Goal: Task Accomplishment & Management: Manage account settings

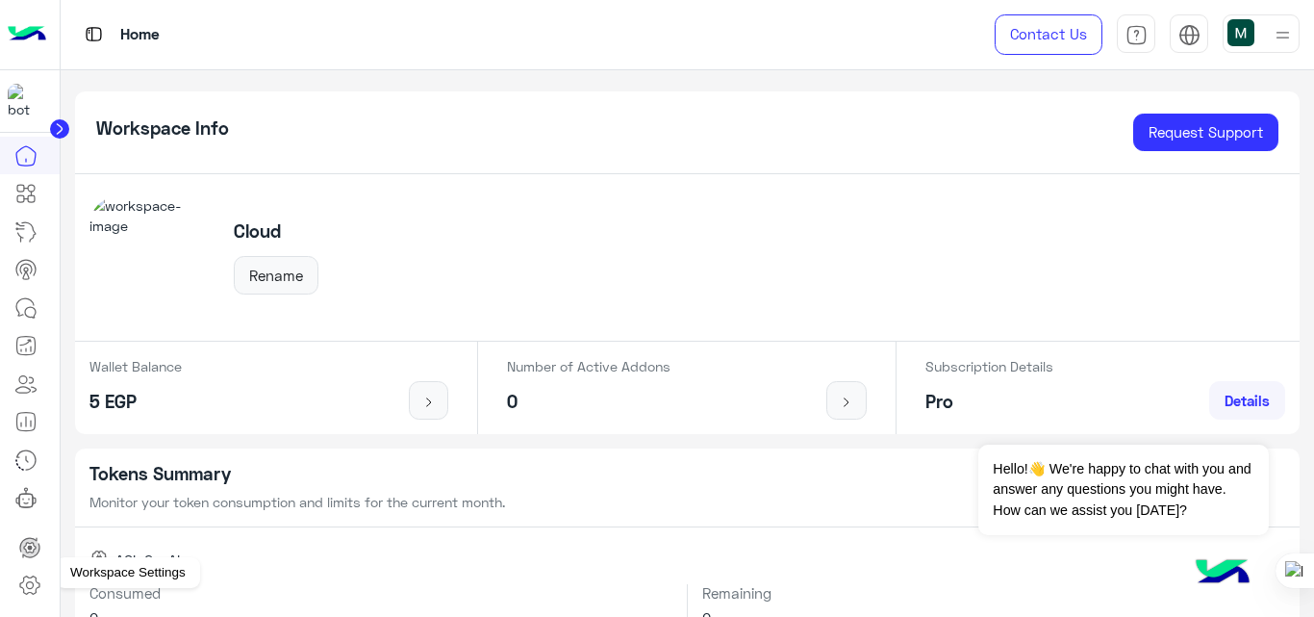
click at [34, 591] on icon at bounding box center [29, 584] width 23 height 23
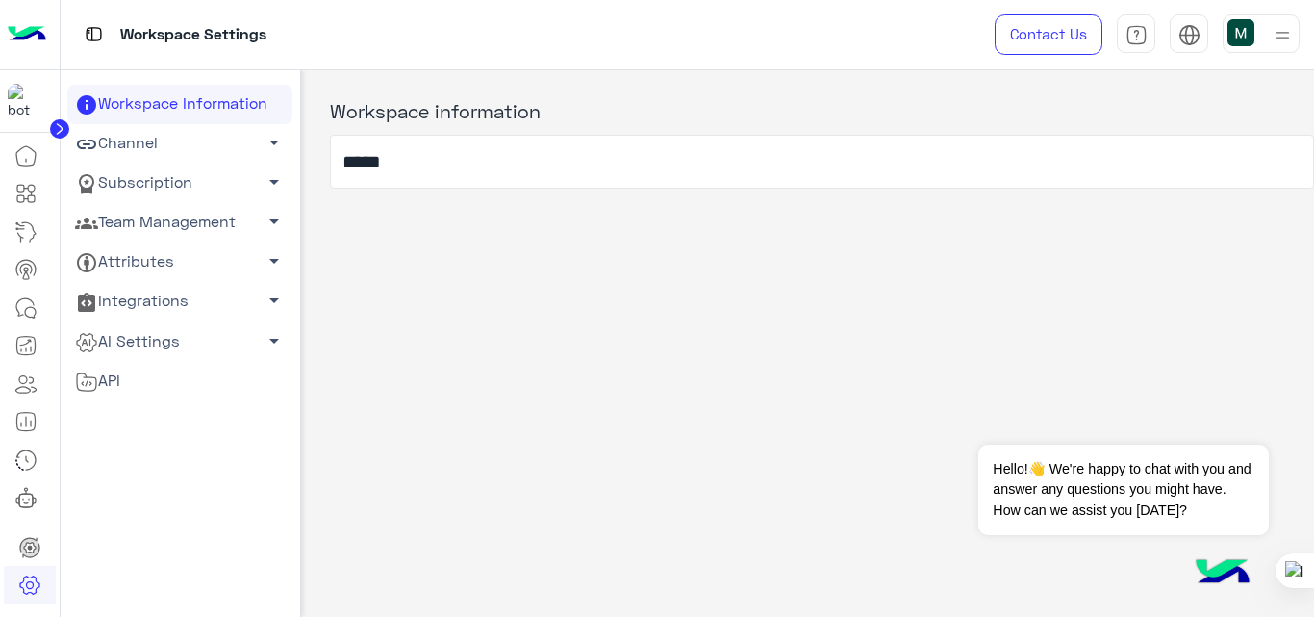
click at [178, 223] on link "Team Management arrow_drop_down" at bounding box center [179, 222] width 225 height 39
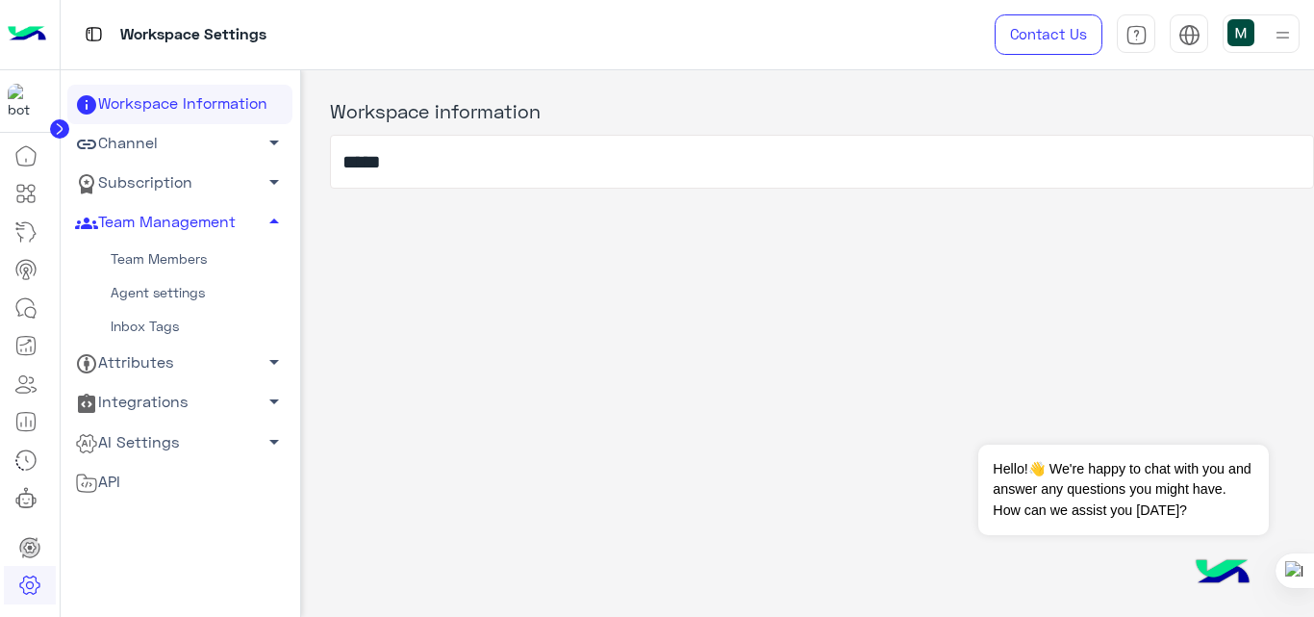
click at [177, 260] on link "Team Members" at bounding box center [179, 259] width 225 height 34
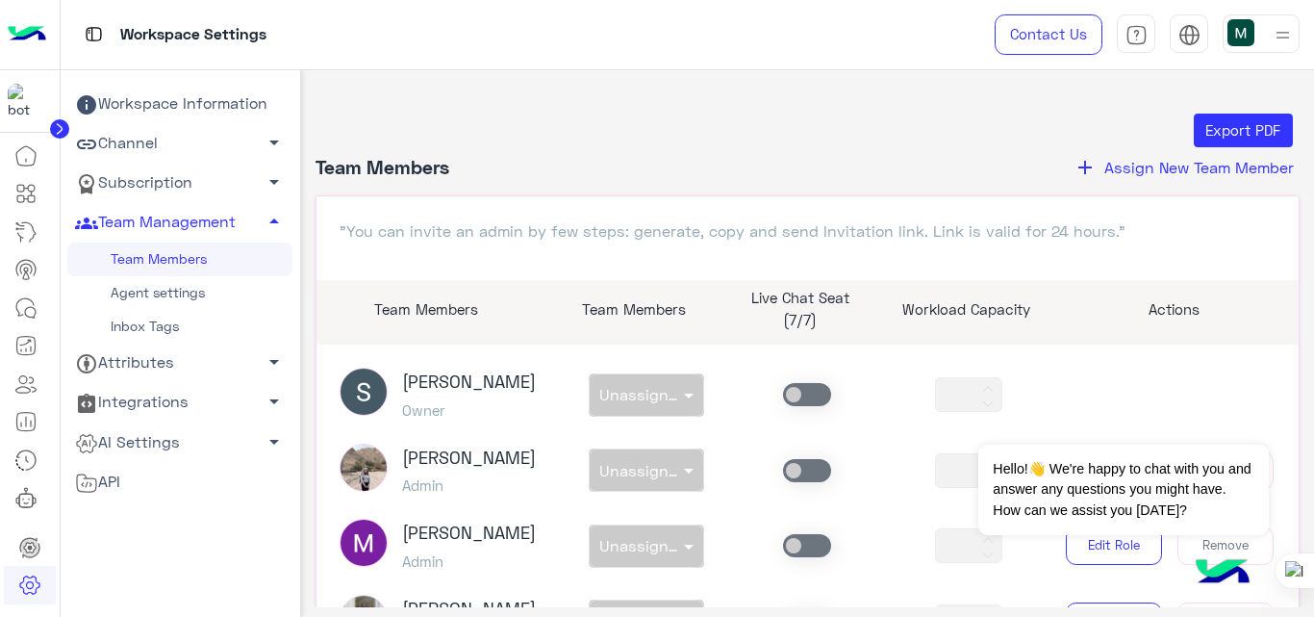
click at [1206, 171] on span "Assign New Team Member" at bounding box center [1200, 167] width 190 height 18
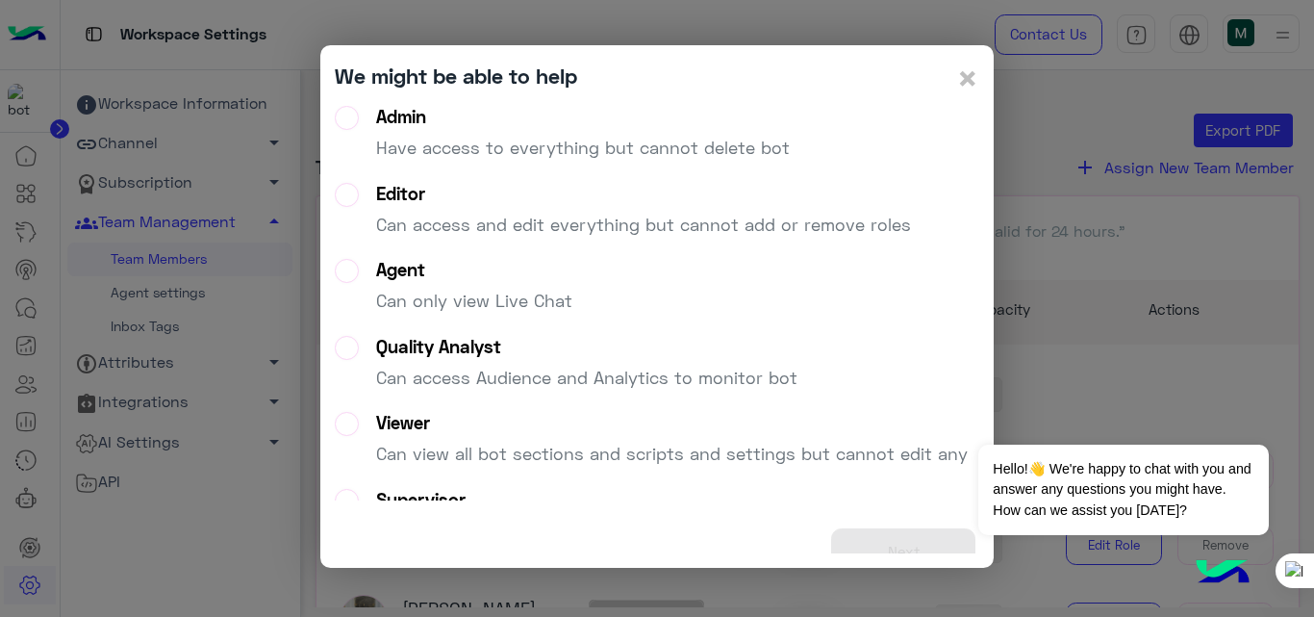
click at [556, 149] on p "Have access to everything but cannot delete bot" at bounding box center [583, 148] width 414 height 26
click at [905, 537] on button "Next" at bounding box center [903, 551] width 144 height 47
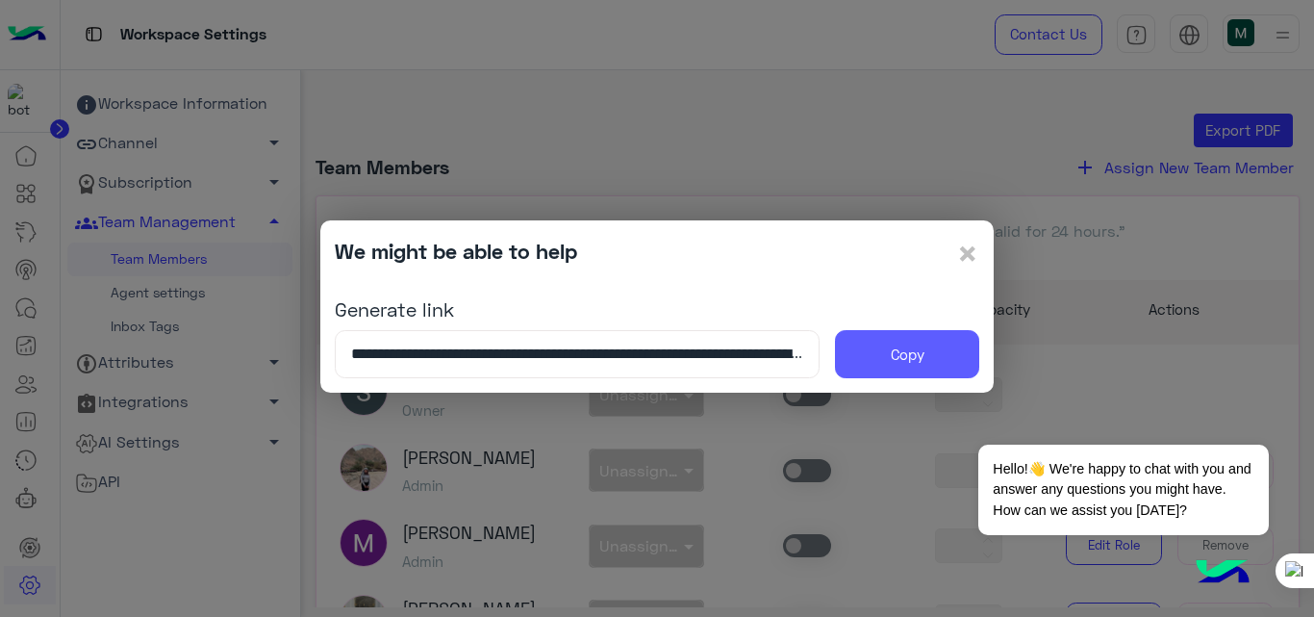
click at [909, 353] on button "Copy" at bounding box center [907, 354] width 144 height 48
click at [972, 261] on span "×" at bounding box center [967, 252] width 23 height 43
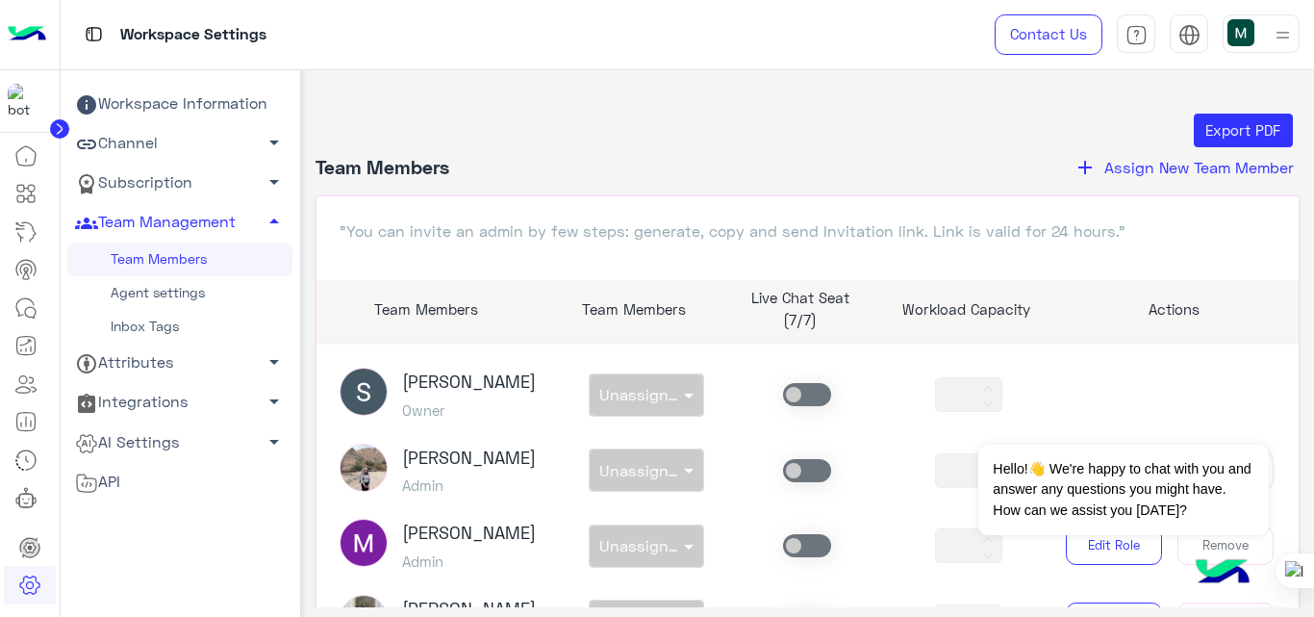
click at [169, 141] on link "Channel arrow_drop_down" at bounding box center [179, 143] width 225 height 39
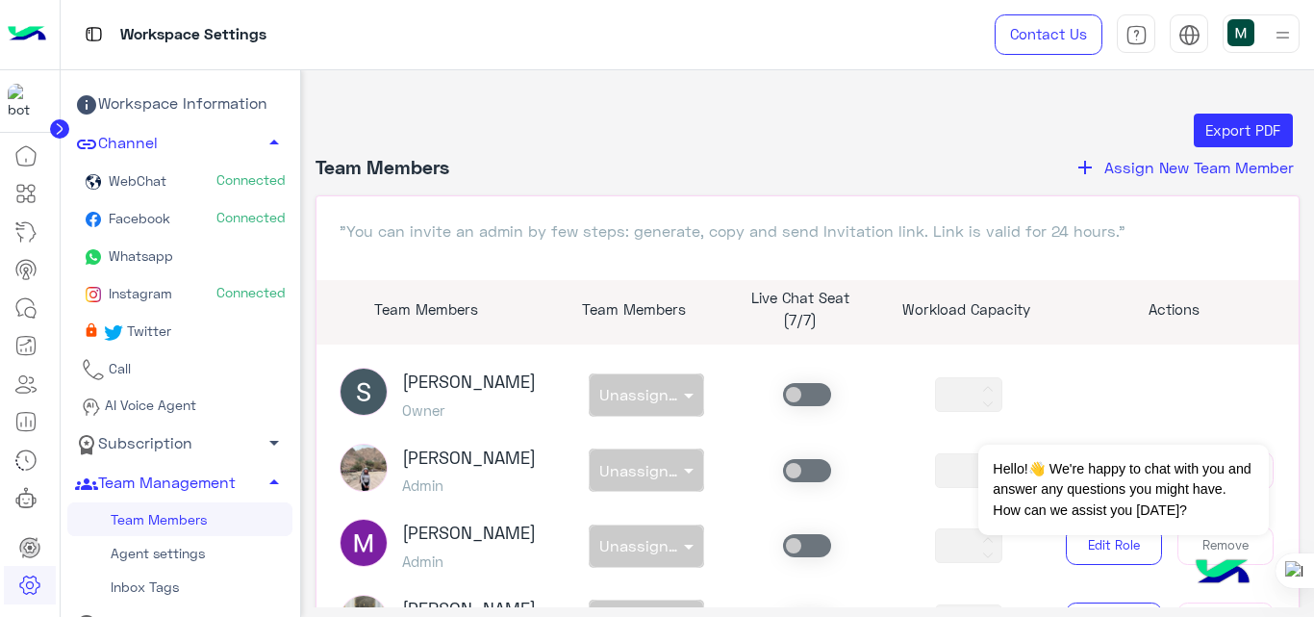
click at [159, 254] on span "Whatsapp" at bounding box center [139, 255] width 68 height 16
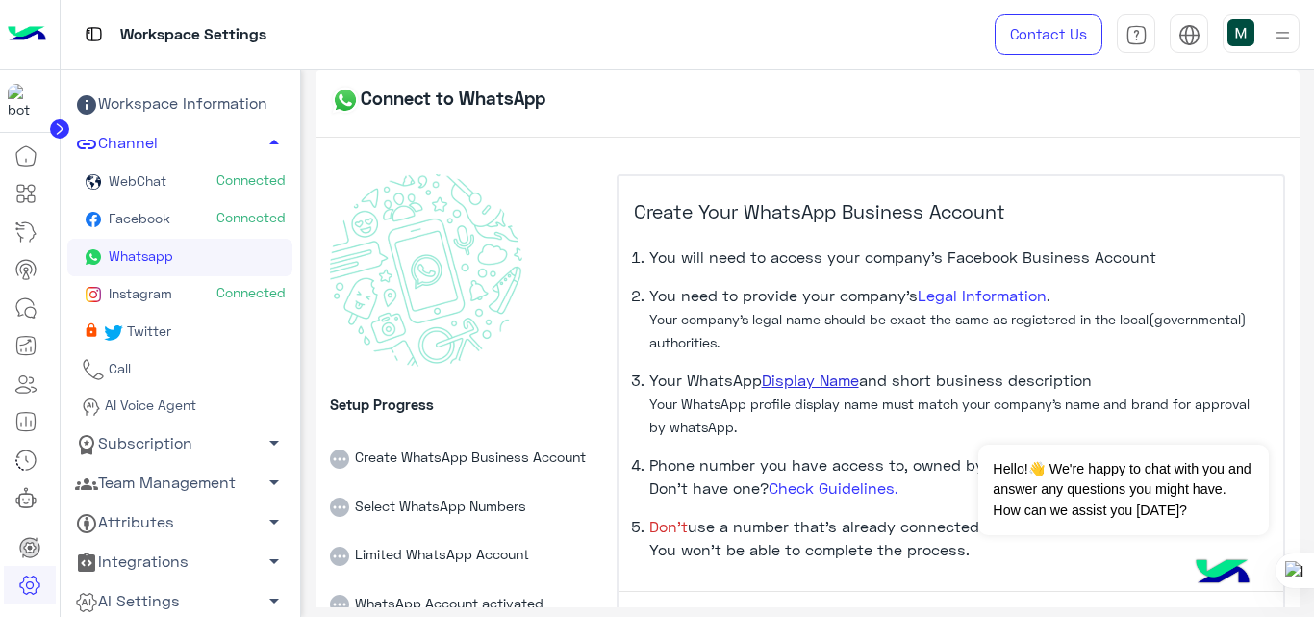
scroll to position [133, 0]
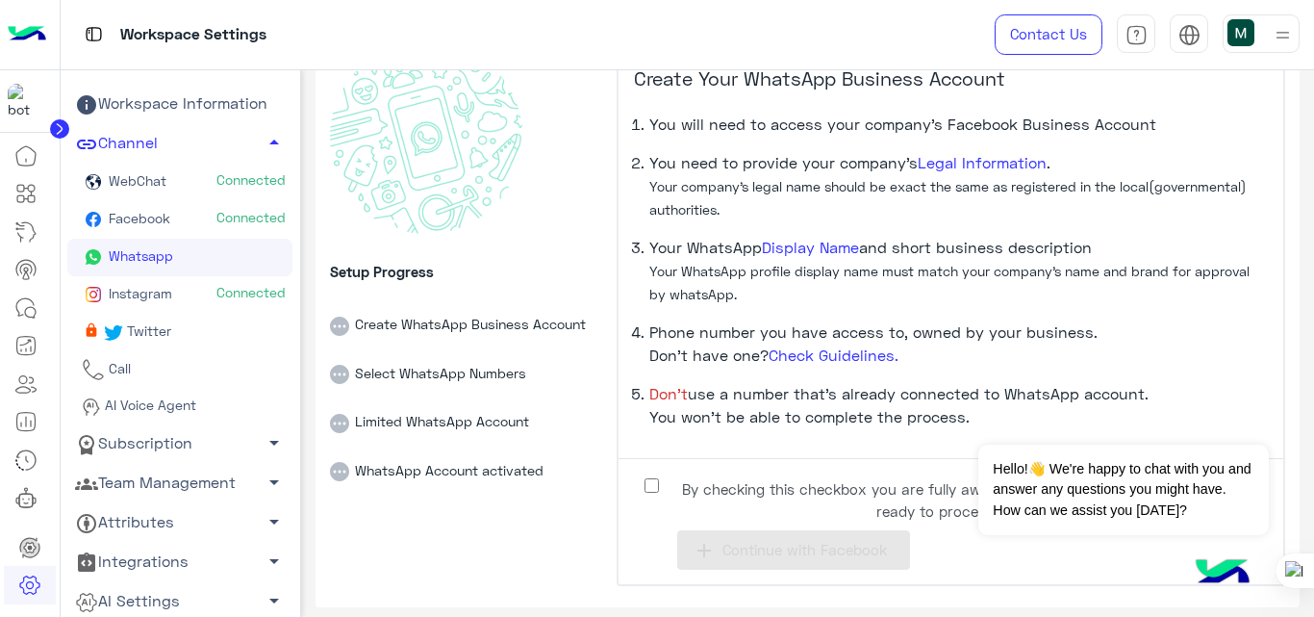
click at [18, 45] on img at bounding box center [27, 34] width 38 height 40
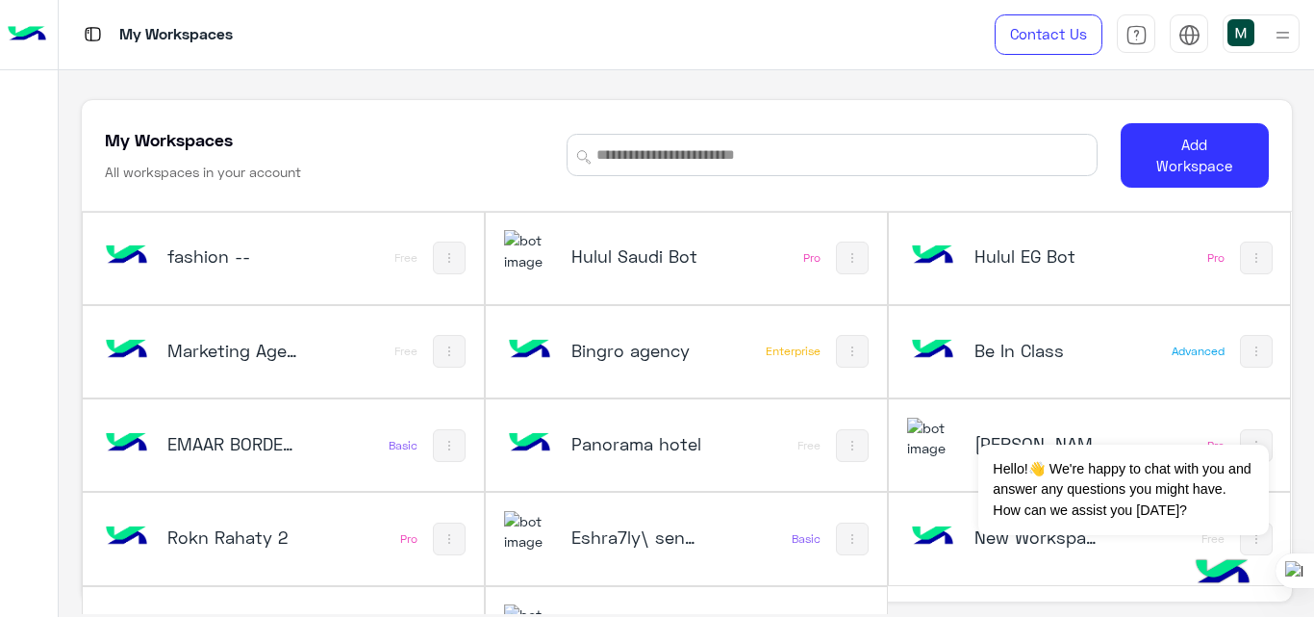
scroll to position [65, 0]
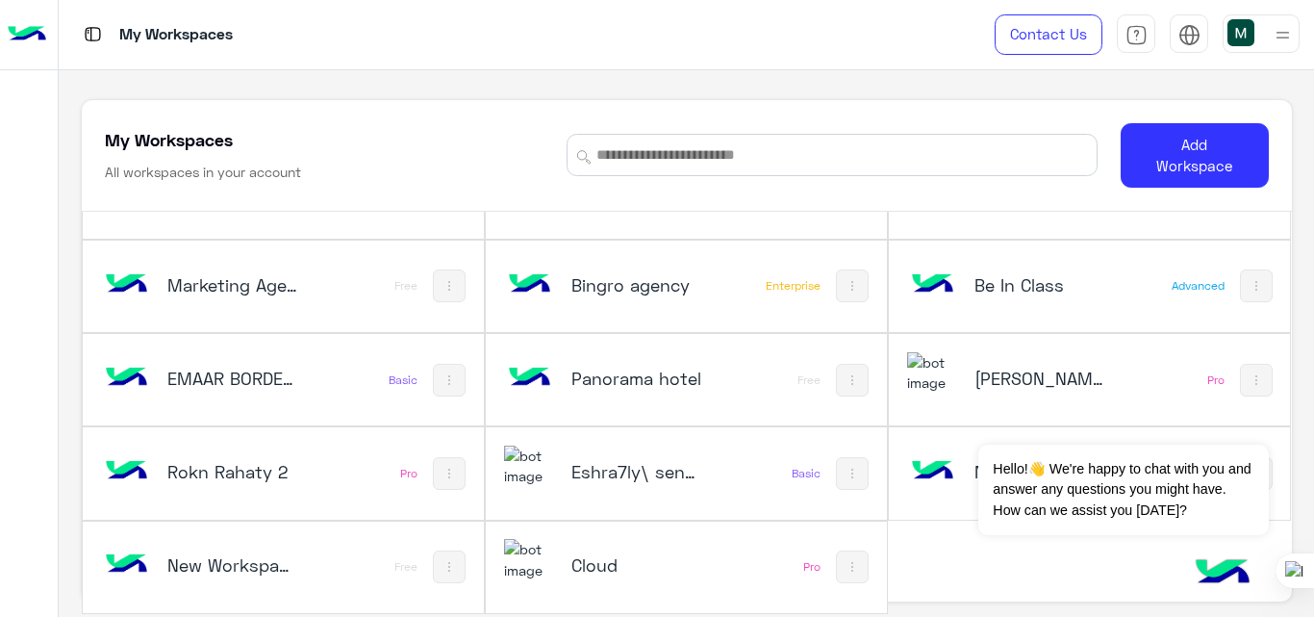
click at [664, 568] on h5 "Cloud" at bounding box center [638, 564] width 132 height 23
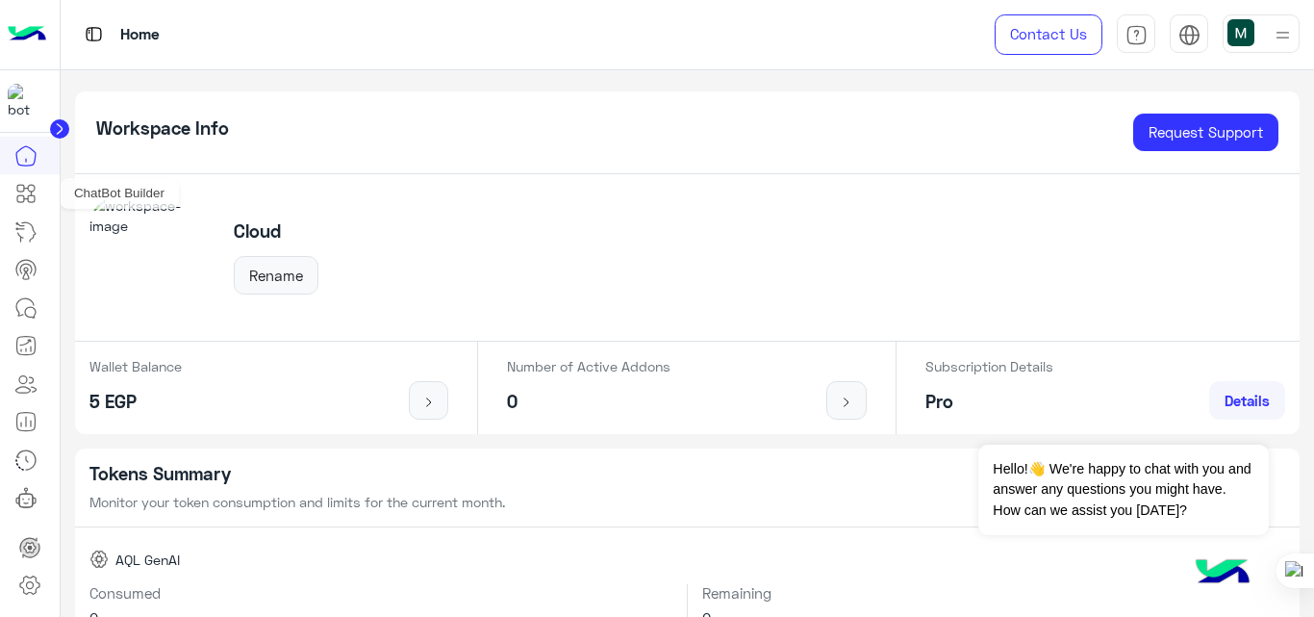
click at [24, 191] on icon at bounding box center [20, 188] width 7 height 7
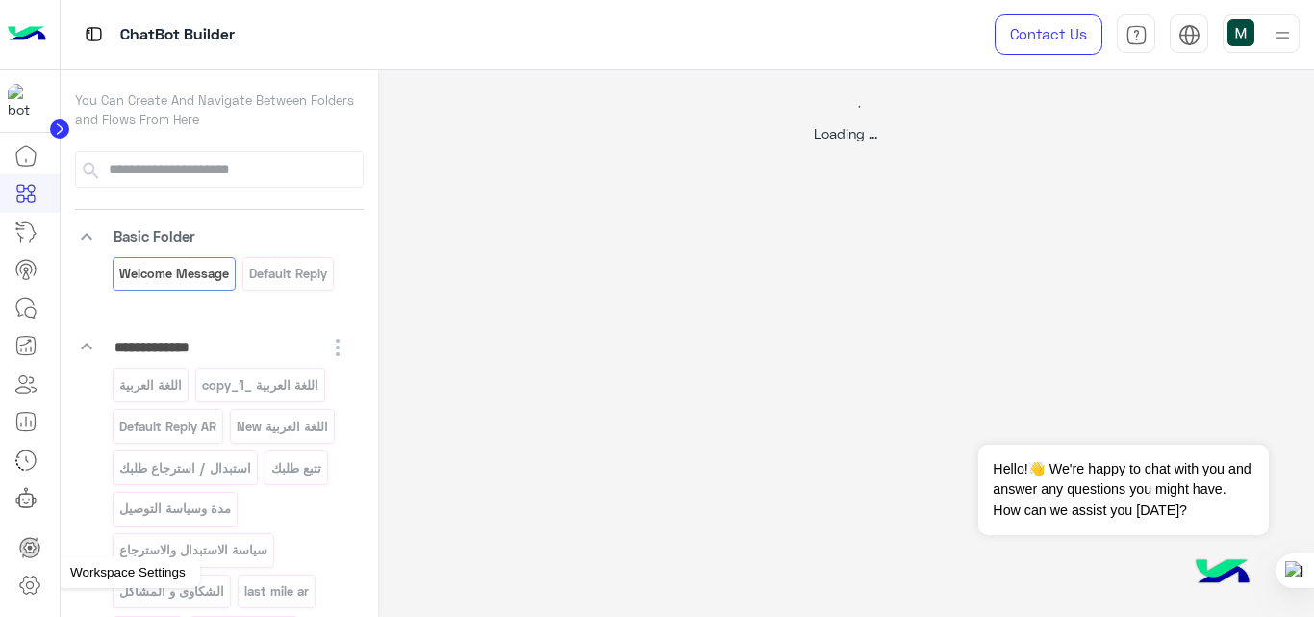
click at [18, 585] on icon at bounding box center [29, 584] width 23 height 23
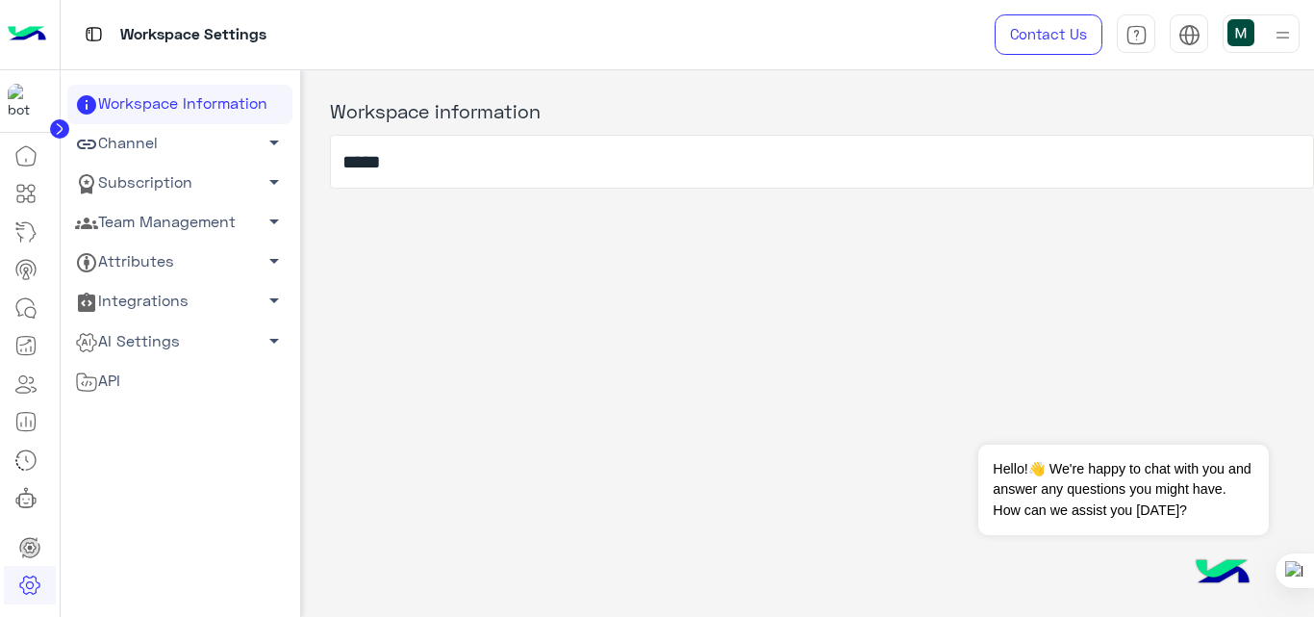
click at [151, 152] on link "Channel arrow_drop_down" at bounding box center [179, 143] width 225 height 39
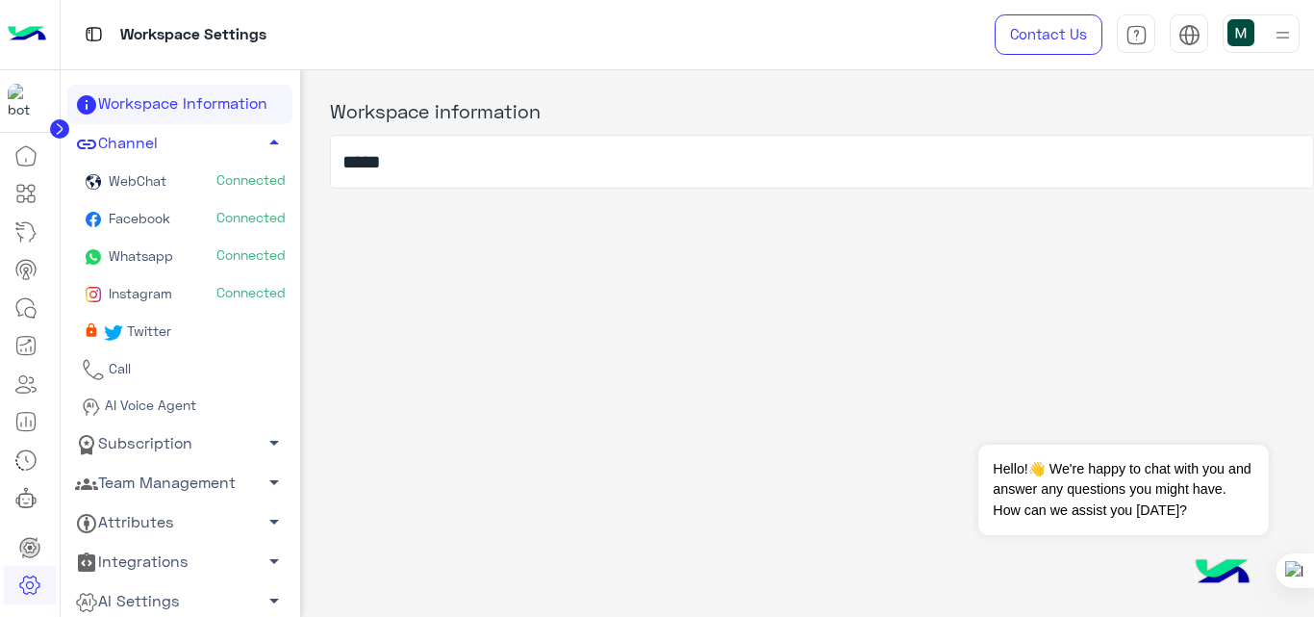
click at [141, 262] on span "Whatsapp" at bounding box center [139, 255] width 68 height 16
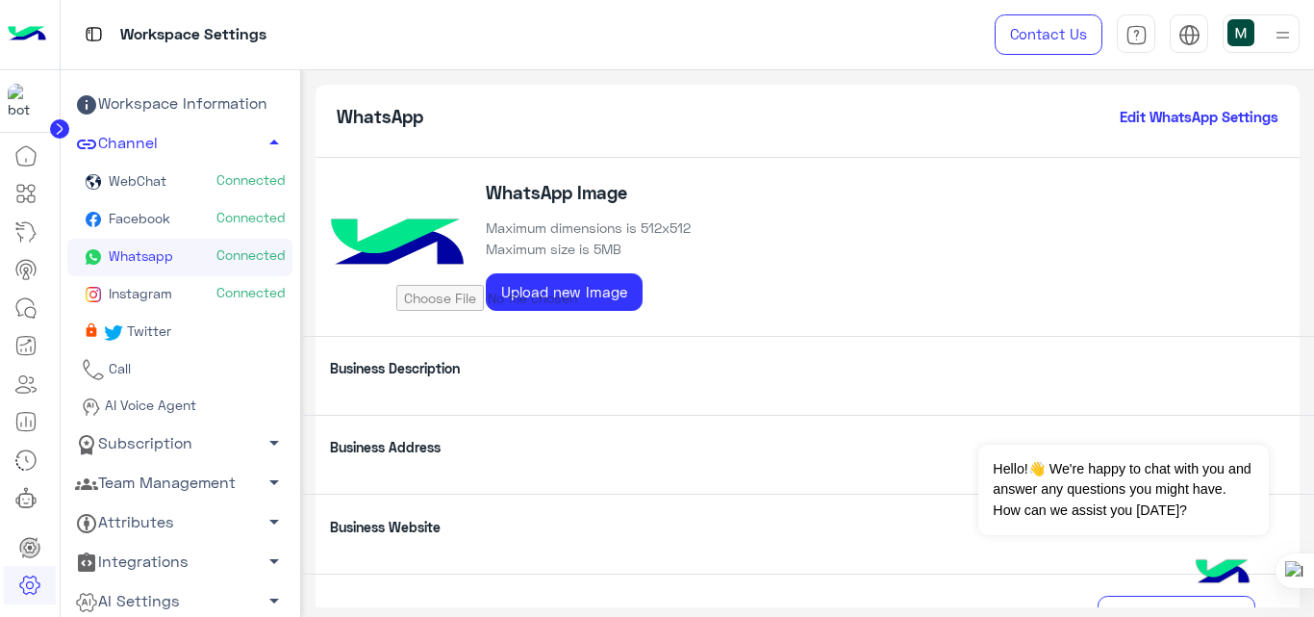
click at [177, 258] on link "Whatsapp Connected" at bounding box center [179, 258] width 225 height 38
click at [256, 257] on span "Connected" at bounding box center [250, 254] width 69 height 19
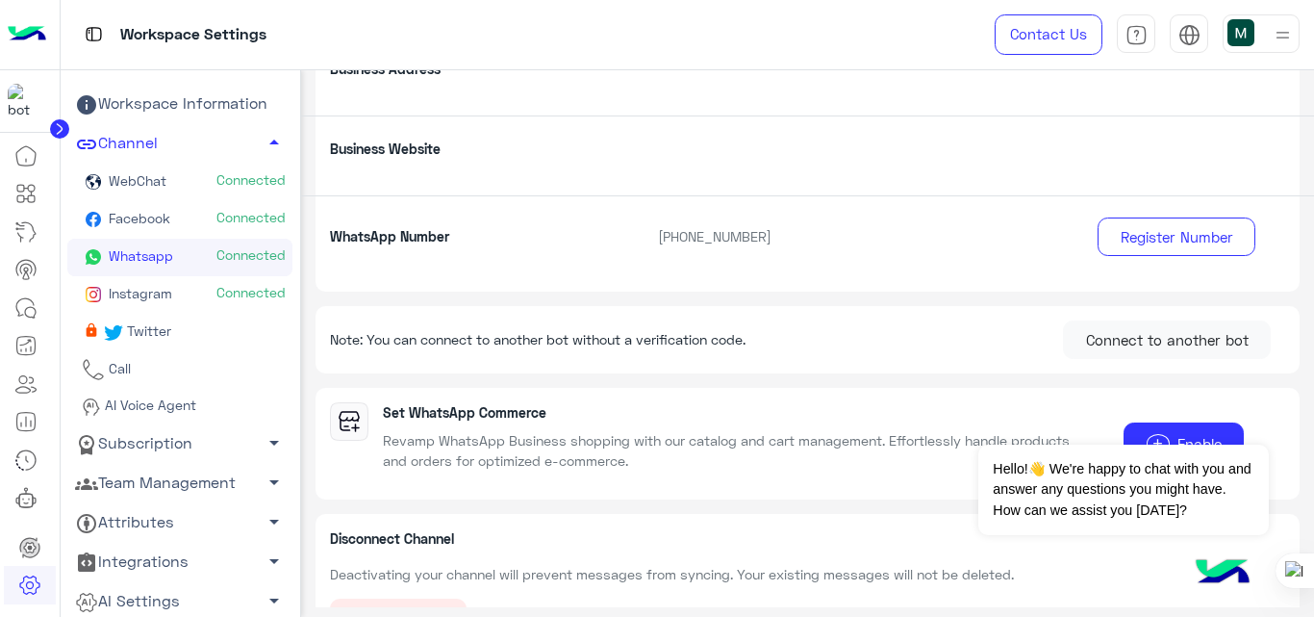
scroll to position [379, 0]
click at [31, 192] on icon at bounding box center [28, 194] width 8 height 11
